Goal: Navigation & Orientation: Go to known website

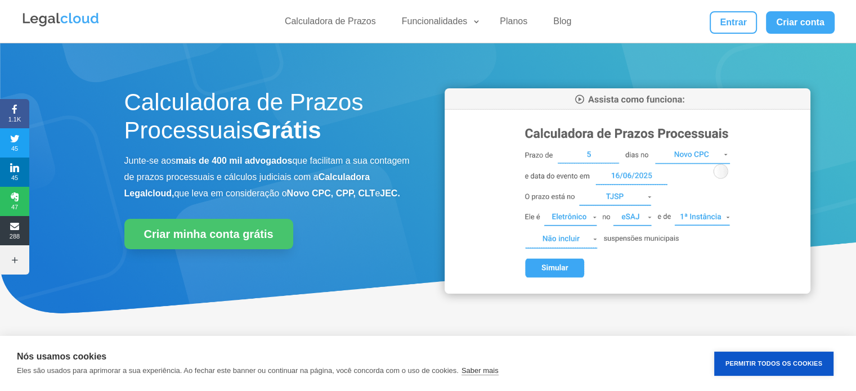
click at [607, 199] on img at bounding box center [628, 190] width 366 height 205
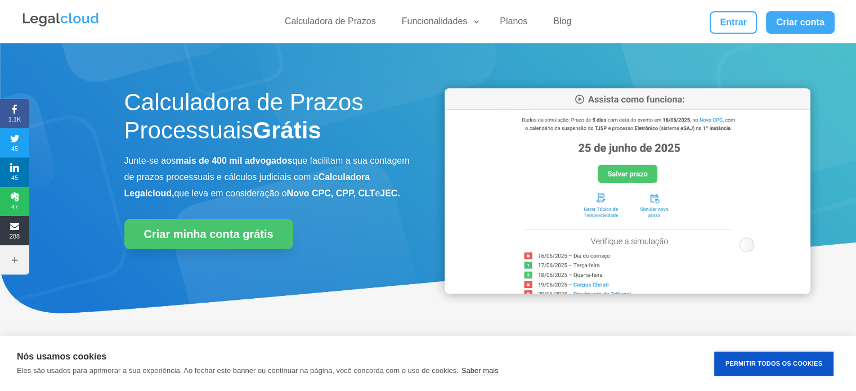
click at [554, 266] on img at bounding box center [628, 190] width 366 height 205
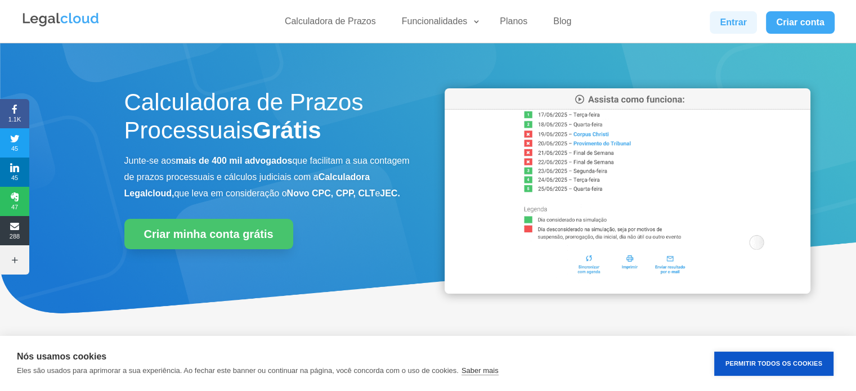
click at [742, 15] on link "Entrar" at bounding box center [733, 22] width 47 height 23
